Goal: Obtain resource: Obtain resource

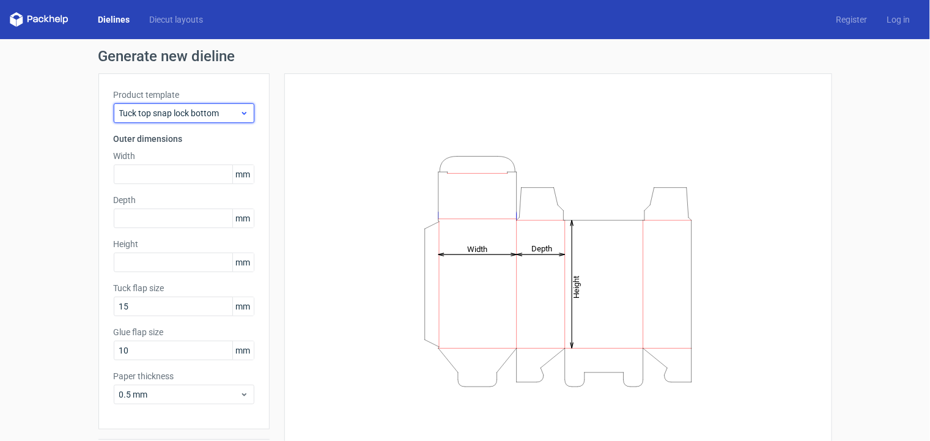
click at [223, 115] on span "Tuck top snap lock bottom" at bounding box center [179, 113] width 121 height 12
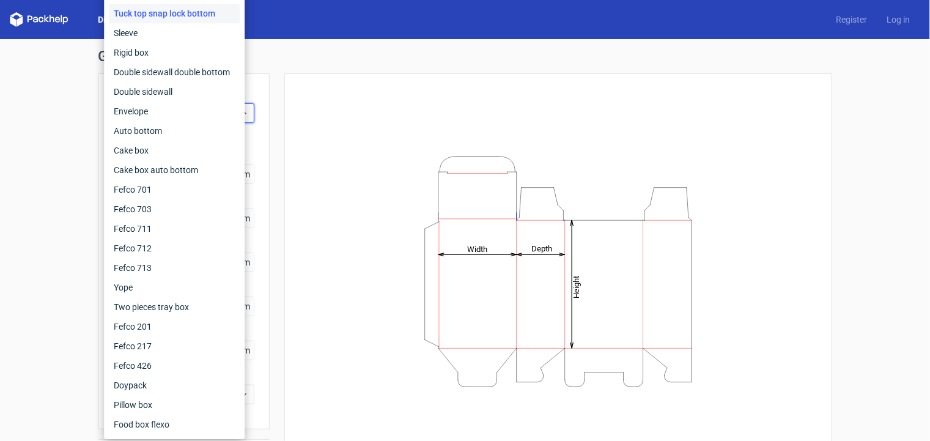
drag, startPoint x: 344, startPoint y: 93, endPoint x: 177, endPoint y: 46, distance: 173.9
click at [344, 93] on div "Height Depth Width" at bounding box center [558, 271] width 517 height 365
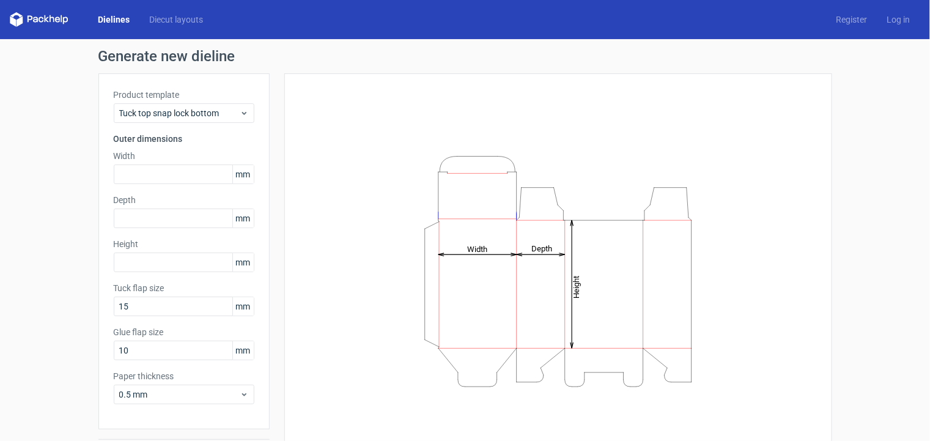
click at [108, 19] on link "Dielines" at bounding box center [113, 19] width 51 height 12
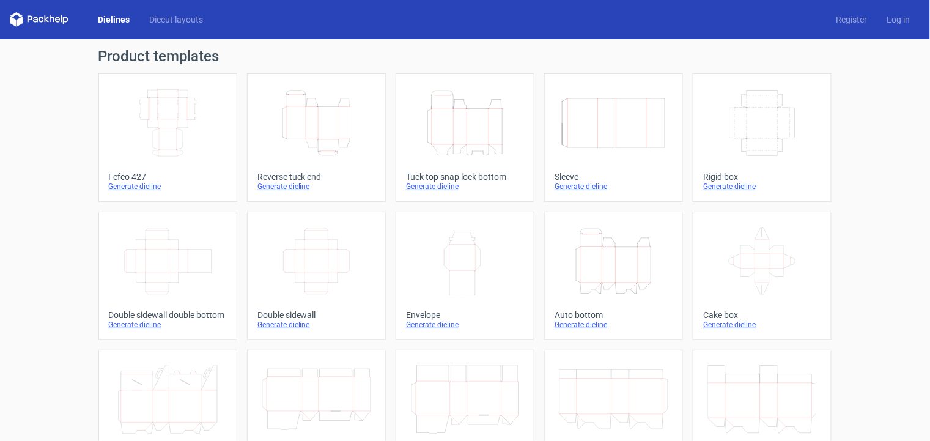
click at [293, 139] on icon "Height Depth Width" at bounding box center [316, 123] width 108 height 69
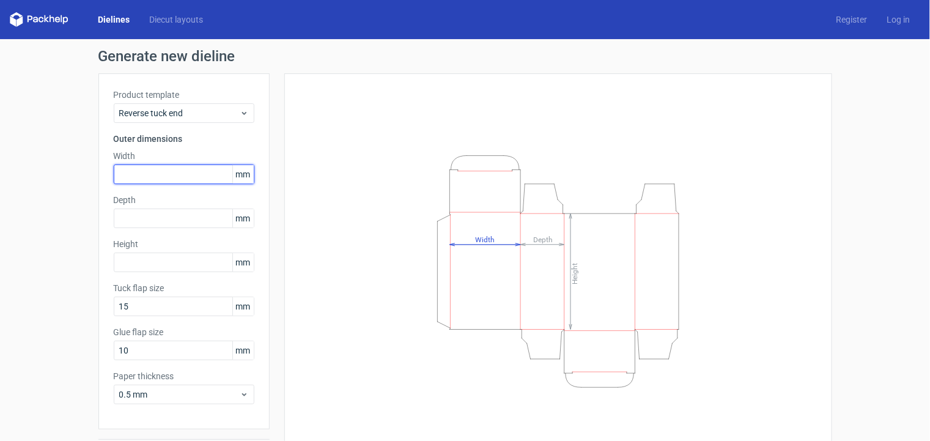
click at [174, 177] on input "text" at bounding box center [184, 175] width 141 height 20
type input "130"
